Goal: Transaction & Acquisition: Purchase product/service

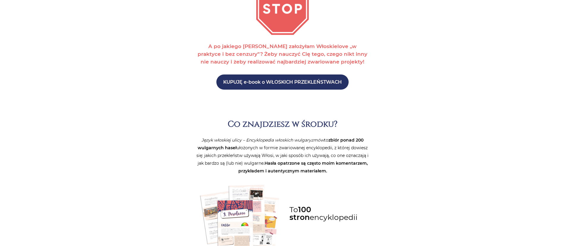
scroll to position [668, 0]
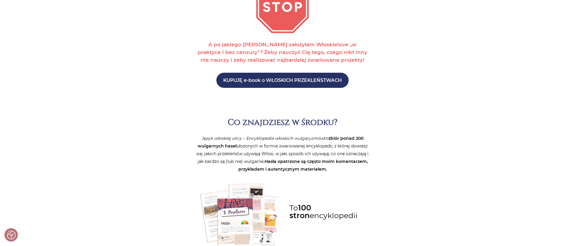
click at [283, 79] on strong "KUPUJĘ e-book o WŁOSKICH PRZEKLEŃSTWACH" at bounding box center [282, 81] width 118 height 6
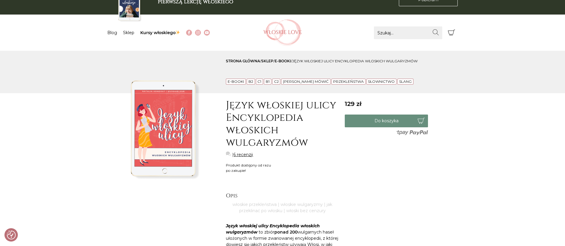
scroll to position [16, 0]
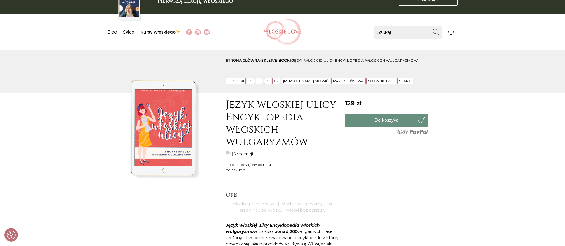
click at [271, 59] on link "sklep" at bounding box center [267, 60] width 12 height 4
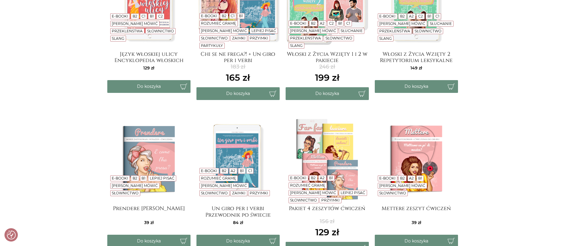
scroll to position [186, 0]
